Goal: Transaction & Acquisition: Purchase product/service

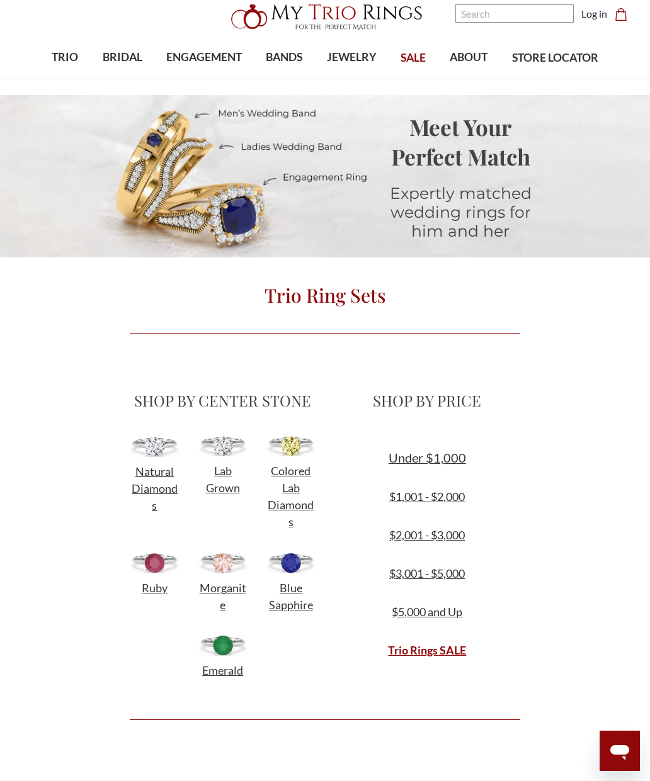
scroll to position [44, 0]
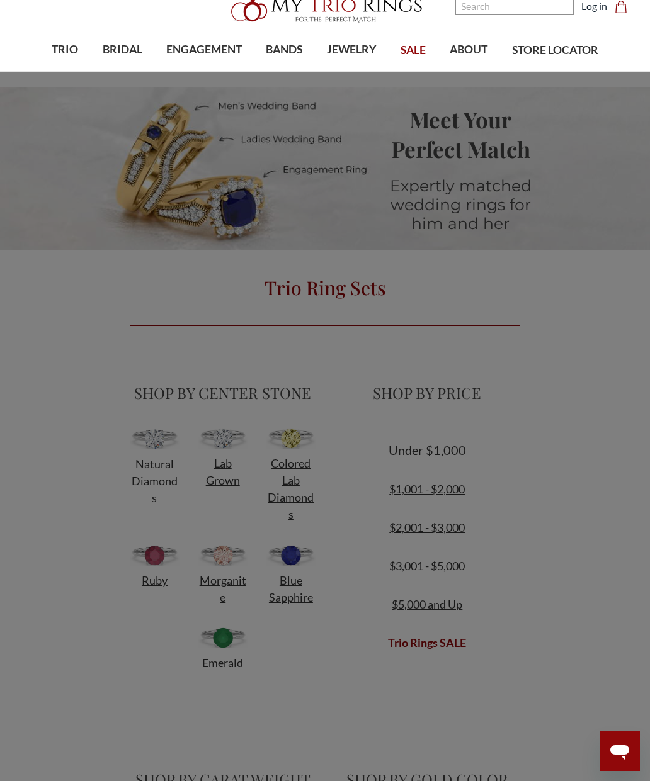
click at [131, 51] on span "BRIDAL" at bounding box center [123, 50] width 40 height 16
click at [218, 47] on span "ENGAGEMENT" at bounding box center [204, 50] width 76 height 16
click at [47, 385] on span "View All" at bounding box center [117, 380] width 207 height 16
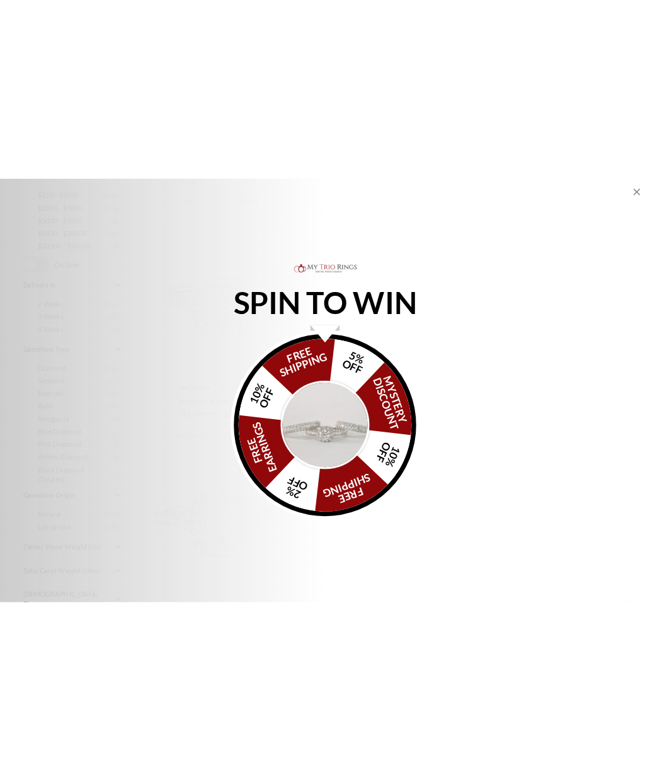
scroll to position [422, 0]
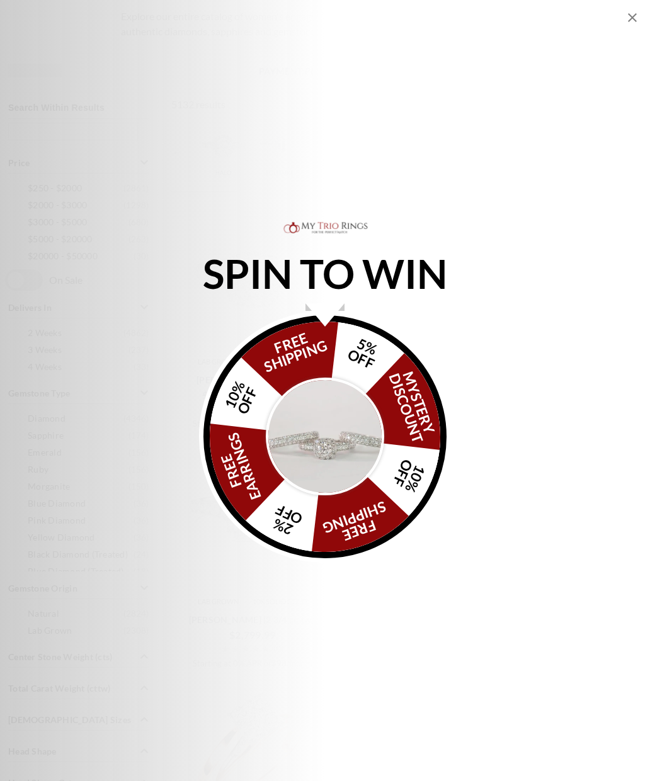
click at [631, 26] on div "SPIN TO WIN FREE SHIPPING 5% OFF Mystery Discount 10% OFF FREE SHIPPING 2% OFF …" at bounding box center [325, 390] width 650 height 781
click at [634, 21] on icon "Close popup" at bounding box center [632, 17] width 15 height 15
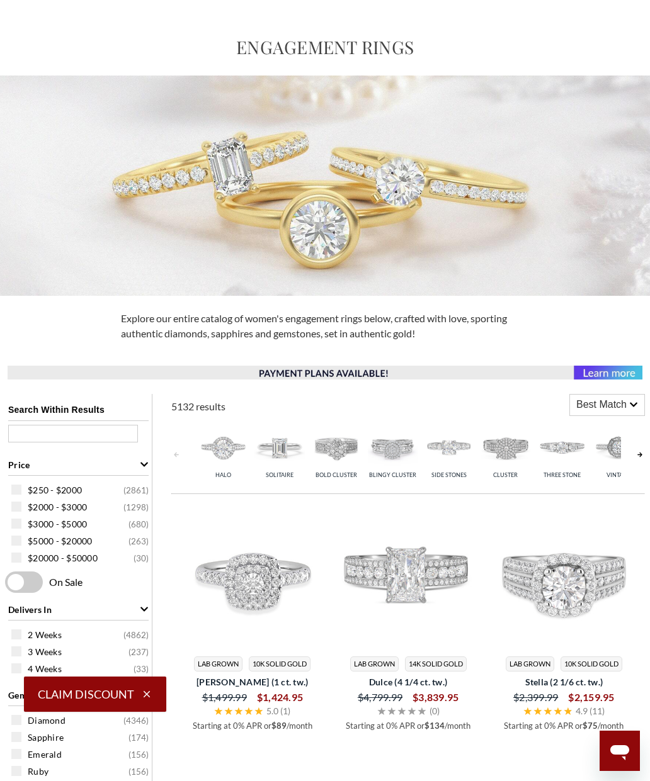
scroll to position [0, 0]
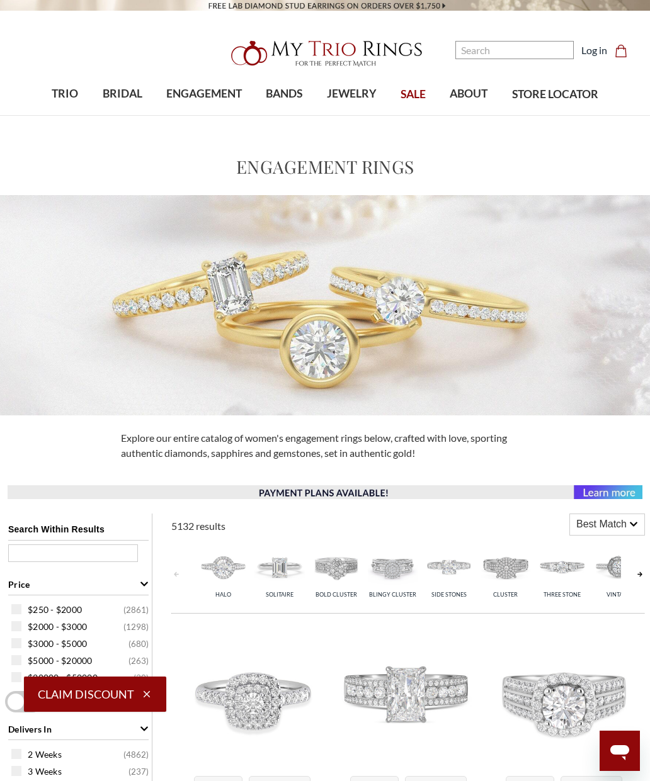
click at [125, 97] on span "BRIDAL" at bounding box center [123, 94] width 40 height 16
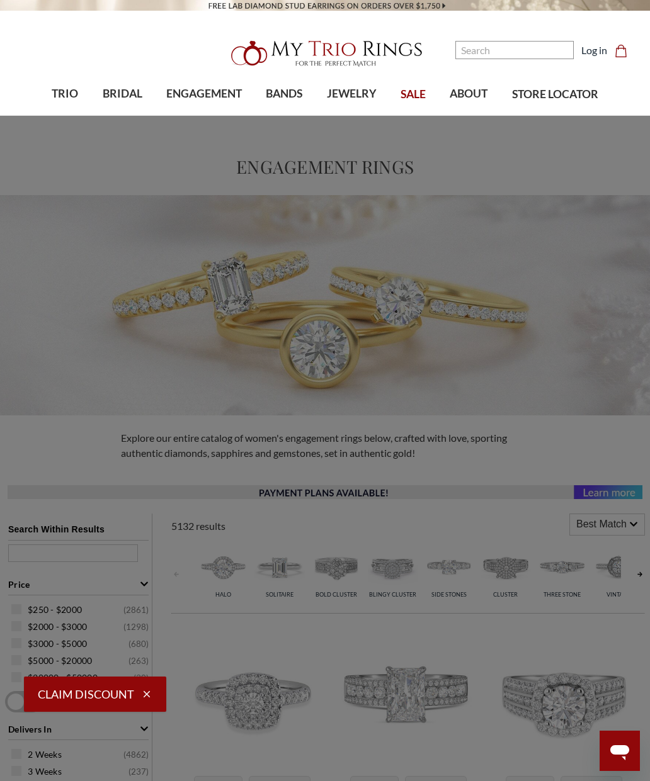
click at [49, 418] on span "View All" at bounding box center [117, 419] width 207 height 16
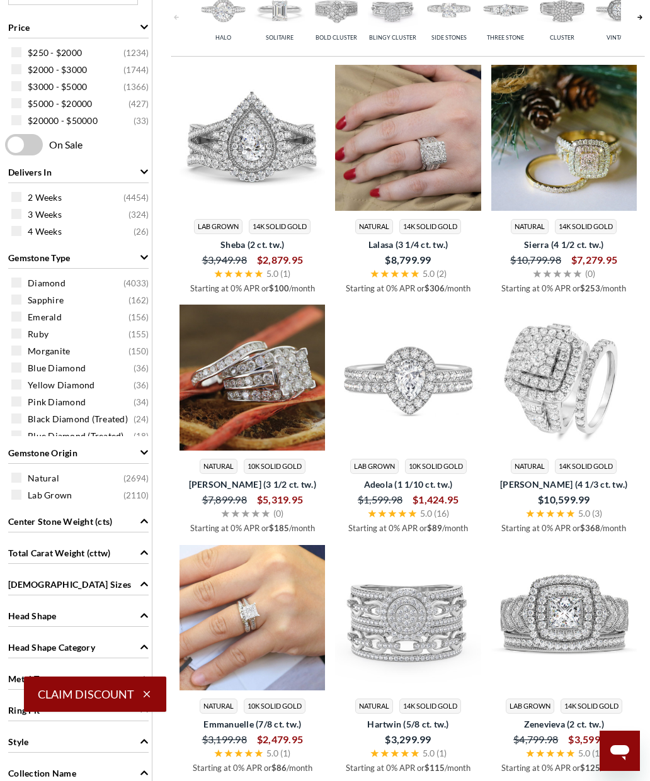
scroll to position [557, 0]
click at [416, 386] on img at bounding box center [407, 377] width 145 height 145
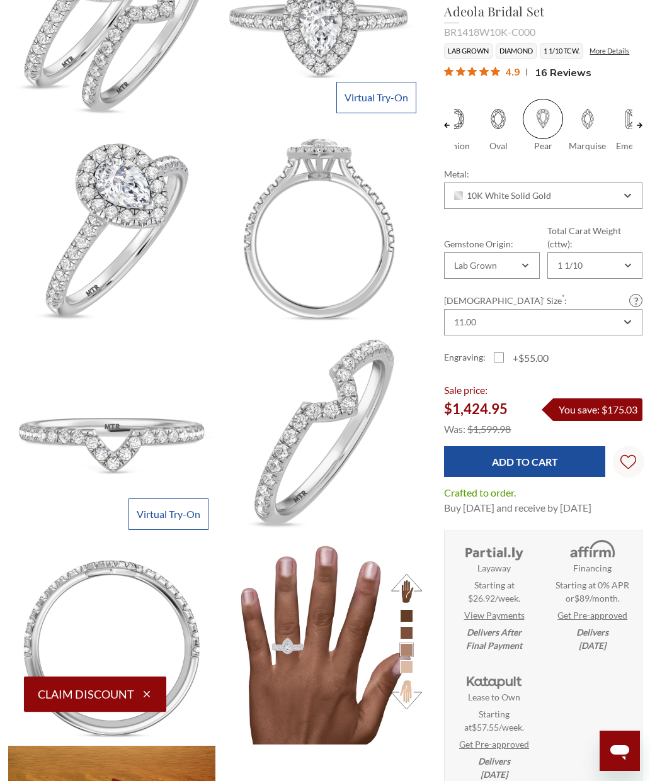
scroll to position [427, 0]
